Goal: Task Accomplishment & Management: Use online tool/utility

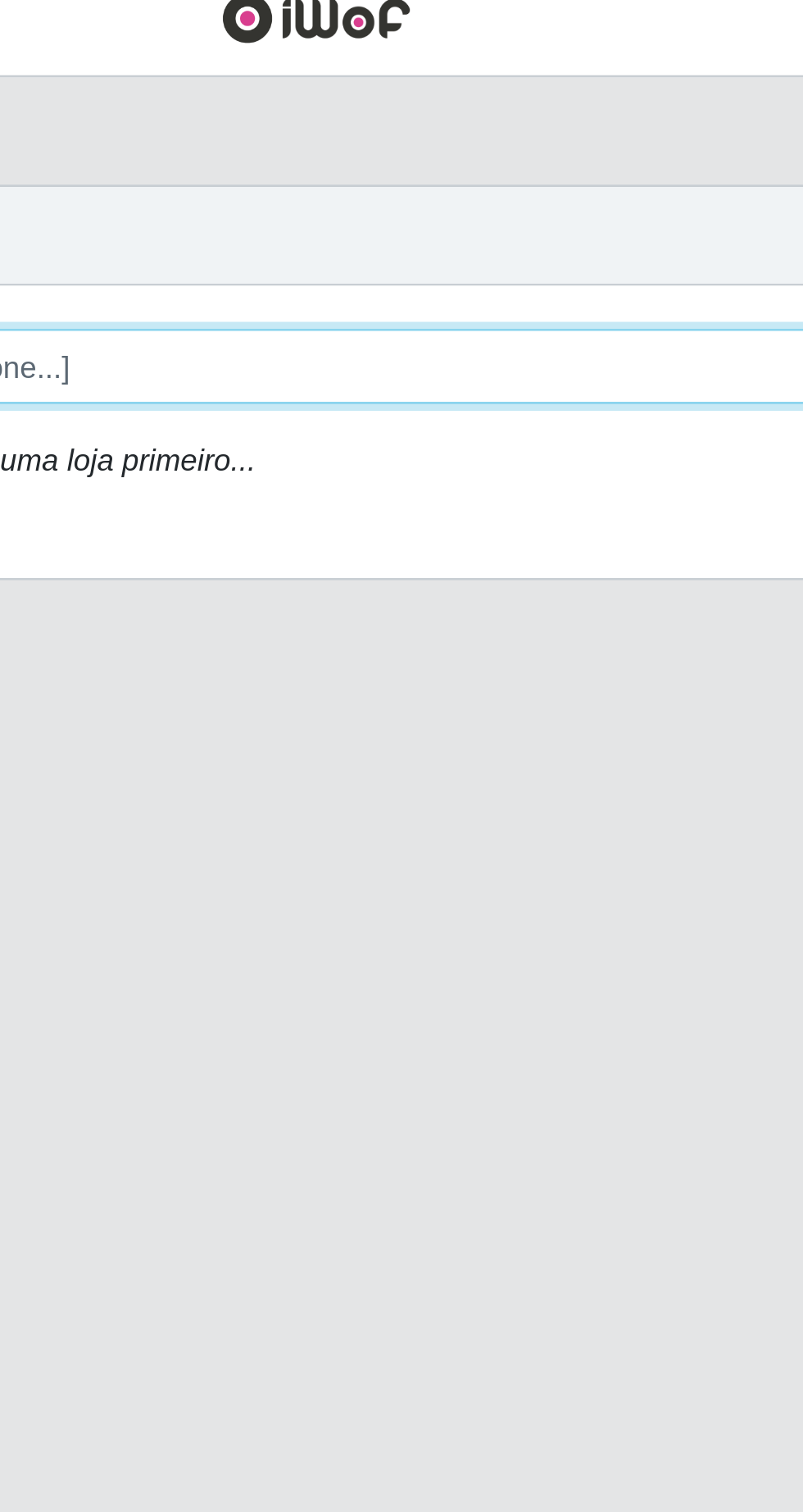
click at [382, 161] on select "[Selecione...] Extrabom - Loja 05 [GEOGRAPHIC_DATA]" at bounding box center [494, 155] width 534 height 29
select select "494"
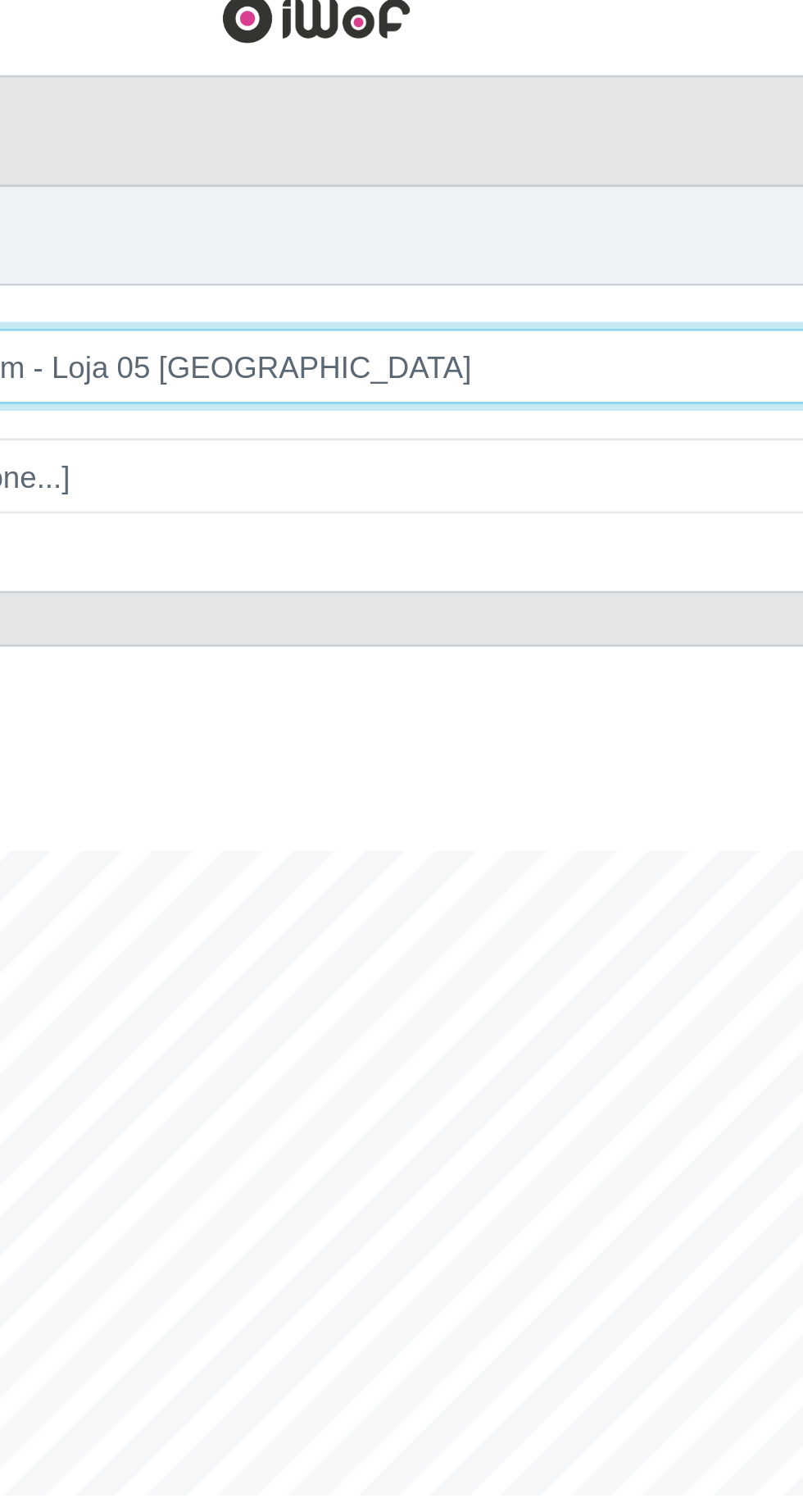
scroll to position [341, 752]
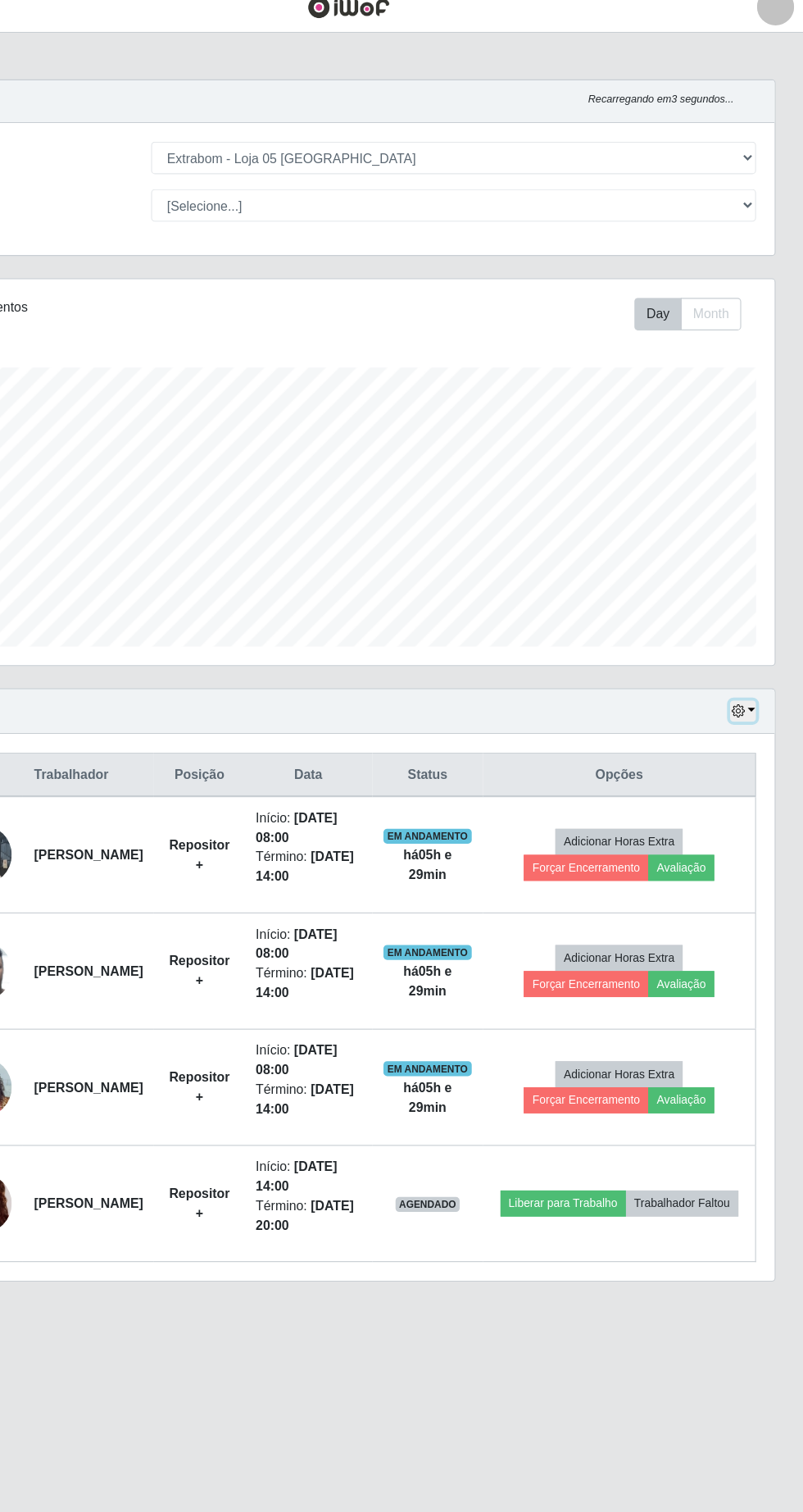
click at [758, 642] on button "button" at bounding box center [749, 643] width 23 height 19
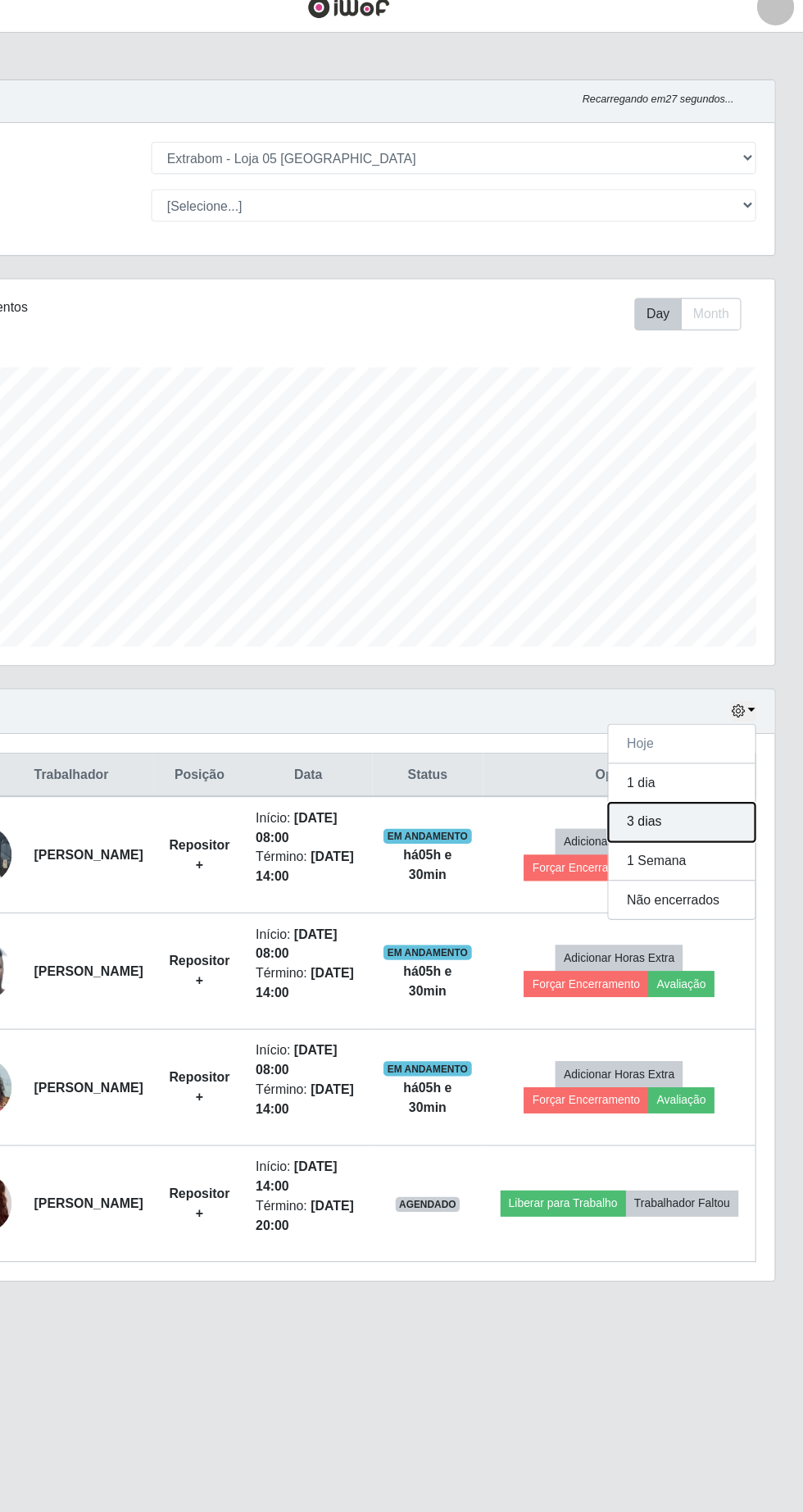
click at [739, 742] on button "3 dias" at bounding box center [696, 740] width 130 height 34
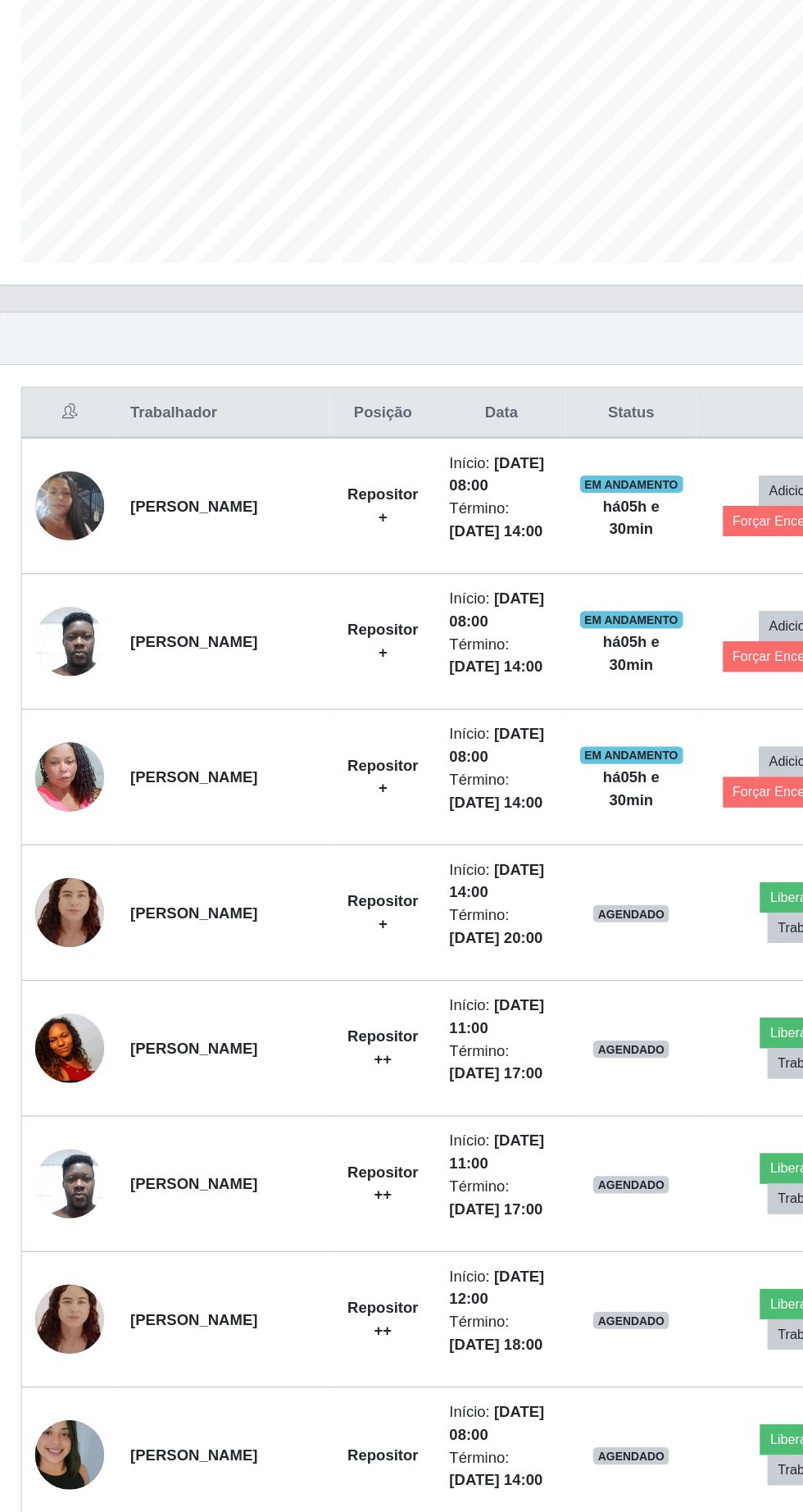
scroll to position [205, 0]
